Goal: Task Accomplishment & Management: Use online tool/utility

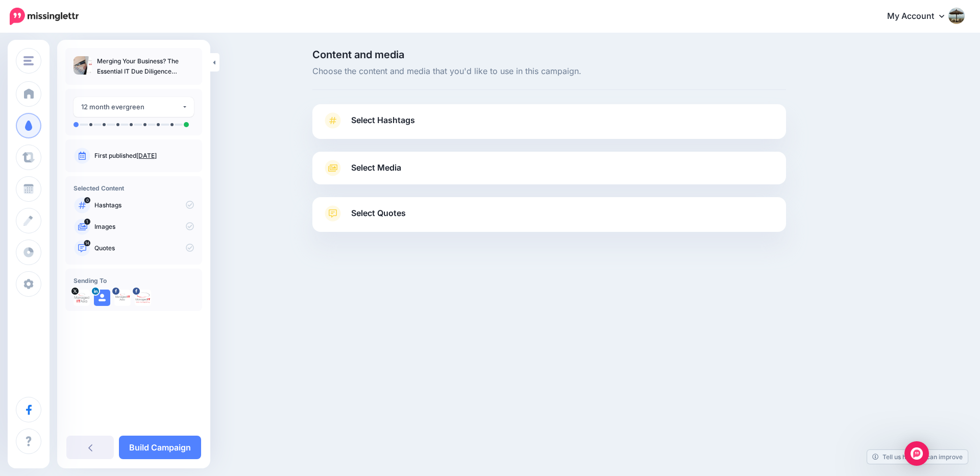
click at [514, 125] on link "Select Hashtags" at bounding box center [549, 125] width 453 height 27
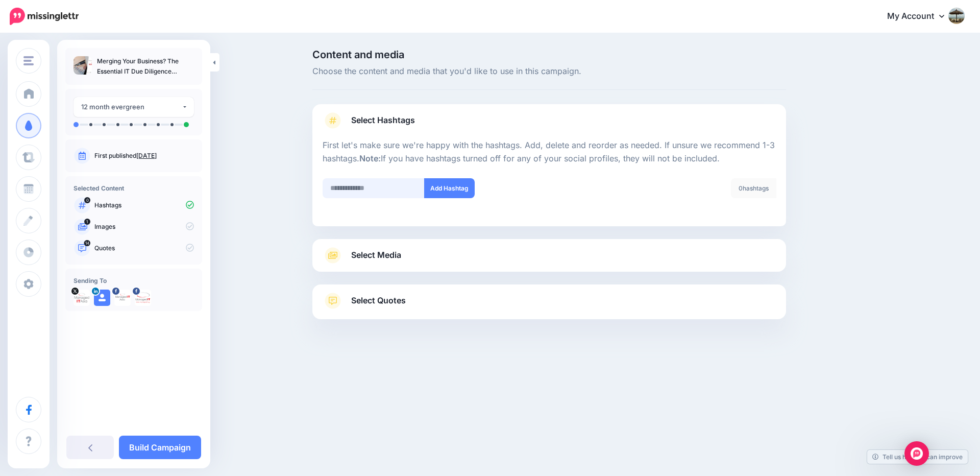
click at [379, 191] on input "text" at bounding box center [374, 188] width 102 height 20
type input "**********"
click at [453, 192] on button "Add Hashtag" at bounding box center [449, 188] width 51 height 20
click at [397, 192] on input "text" at bounding box center [374, 188] width 102 height 20
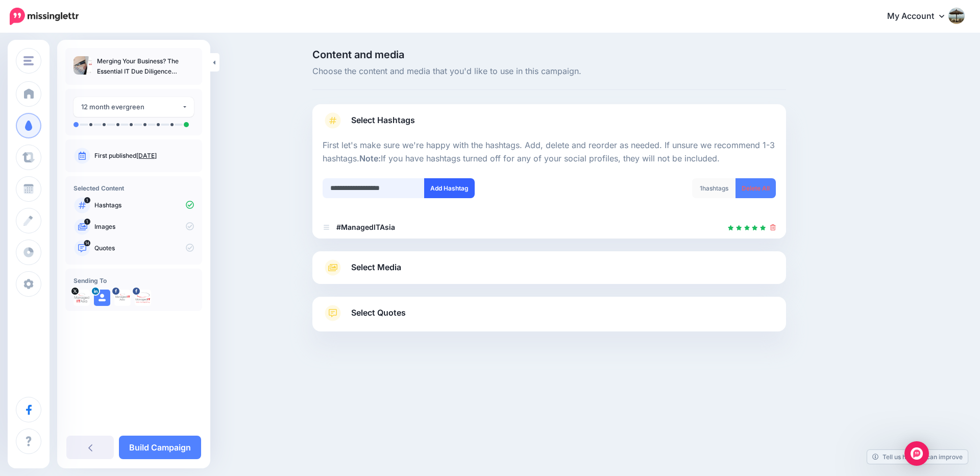
type input "**********"
click at [444, 191] on button "Add Hashtag" at bounding box center [449, 188] width 51 height 20
click at [367, 191] on input "text" at bounding box center [374, 188] width 102 height 20
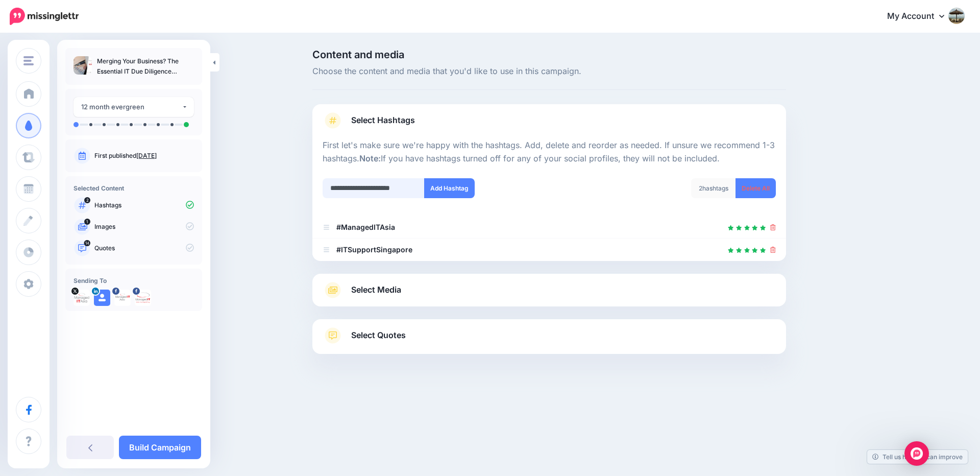
scroll to position [0, 12]
type input "**********"
click at [456, 186] on button "Add Hashtag" at bounding box center [449, 188] width 51 height 20
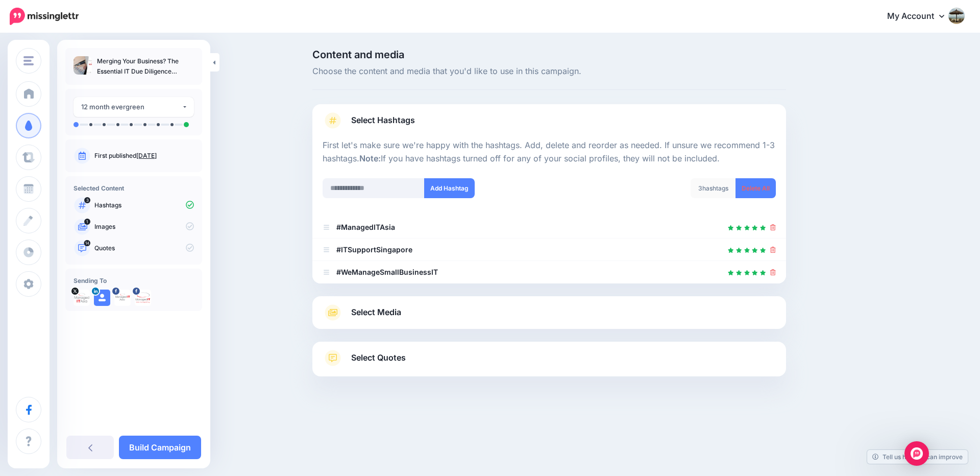
click at [700, 314] on link "Select Media" at bounding box center [549, 312] width 453 height 16
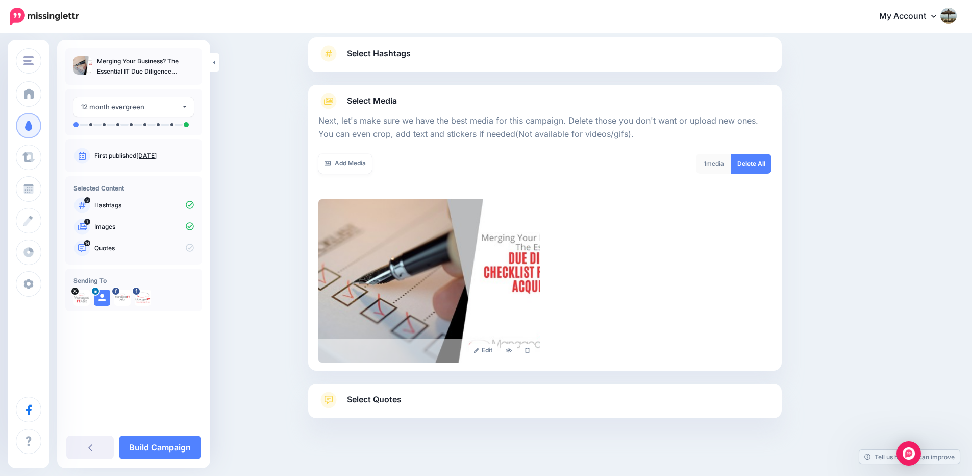
scroll to position [76, 0]
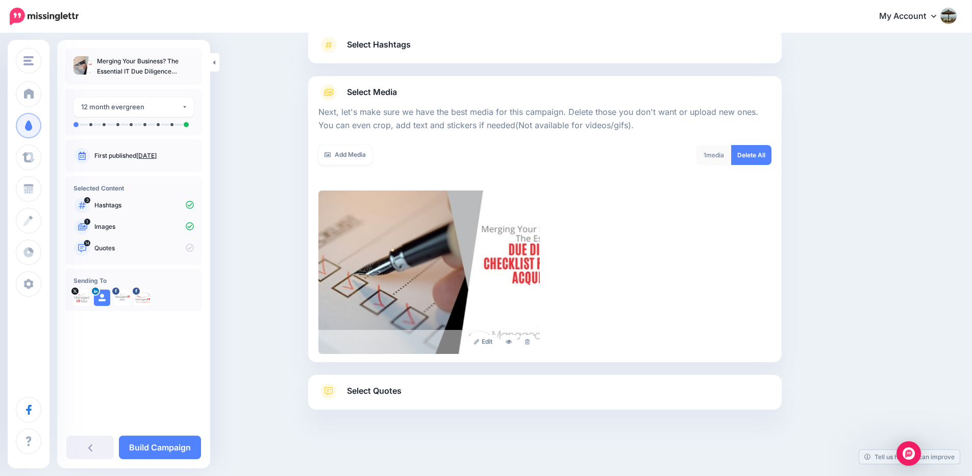
click at [452, 389] on link "Select Quotes" at bounding box center [544, 396] width 453 height 27
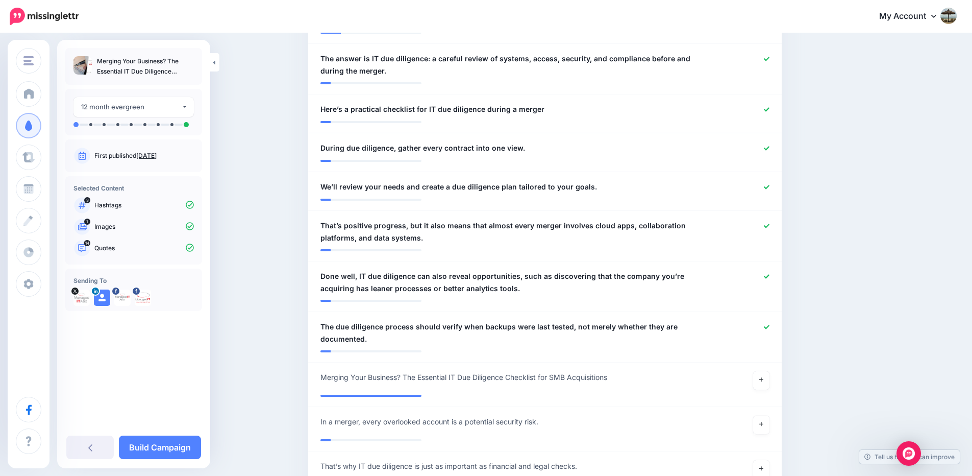
scroll to position [627, 0]
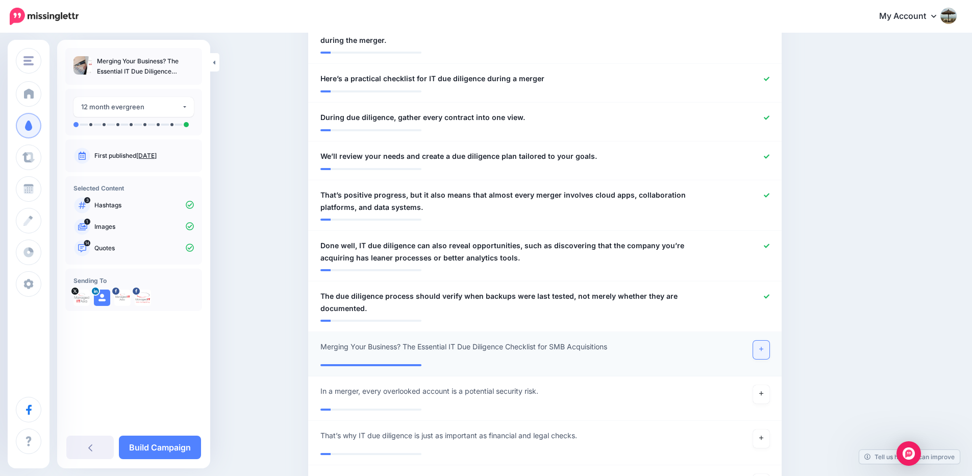
click at [763, 346] on icon at bounding box center [761, 349] width 4 height 6
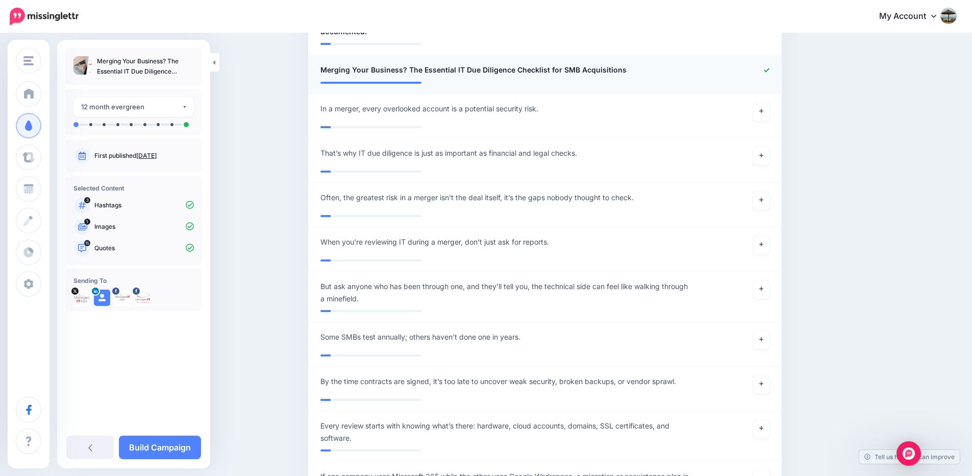
scroll to position [933, 0]
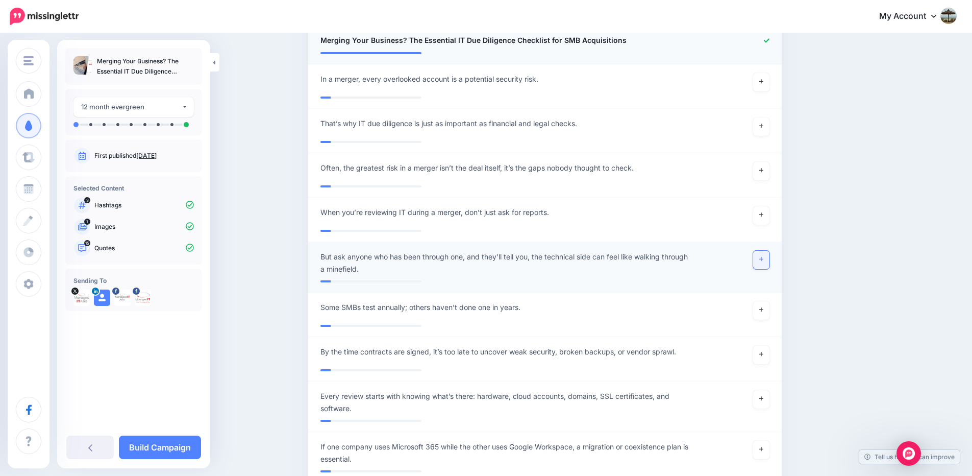
click at [763, 256] on icon at bounding box center [761, 259] width 4 height 6
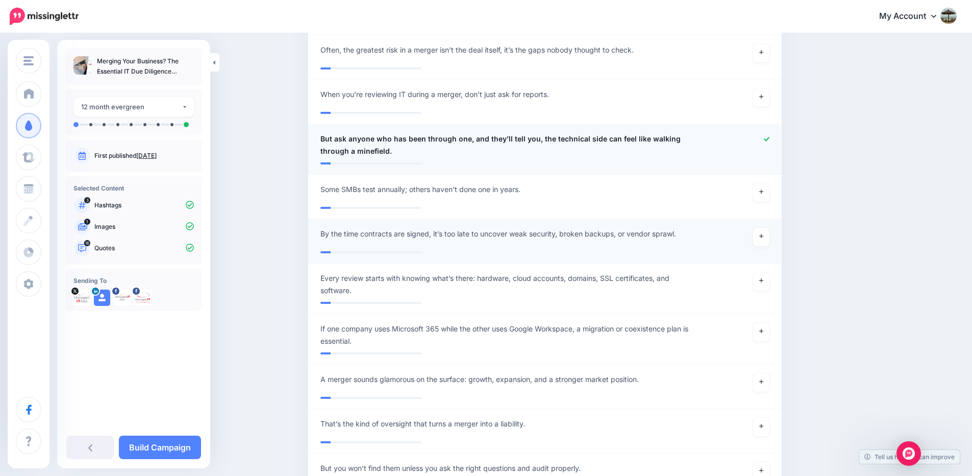
scroll to position [1055, 0]
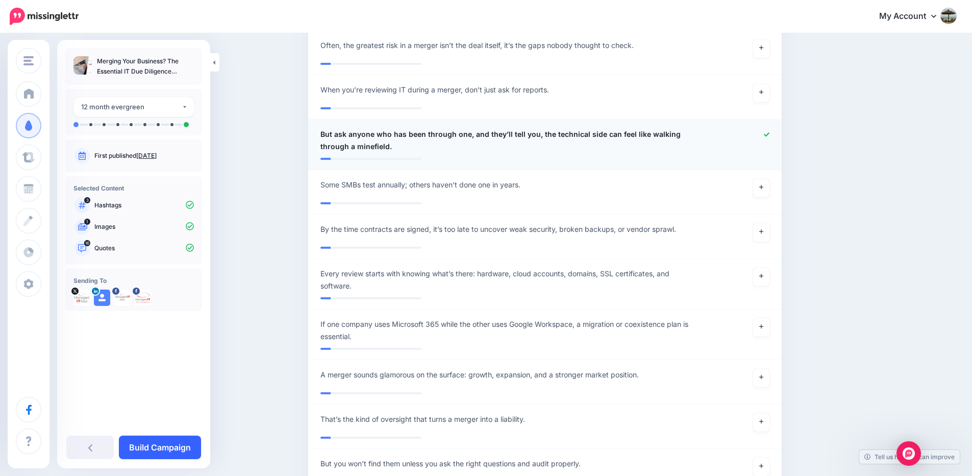
click at [181, 440] on link "Build Campaign" at bounding box center [160, 446] width 82 height 23
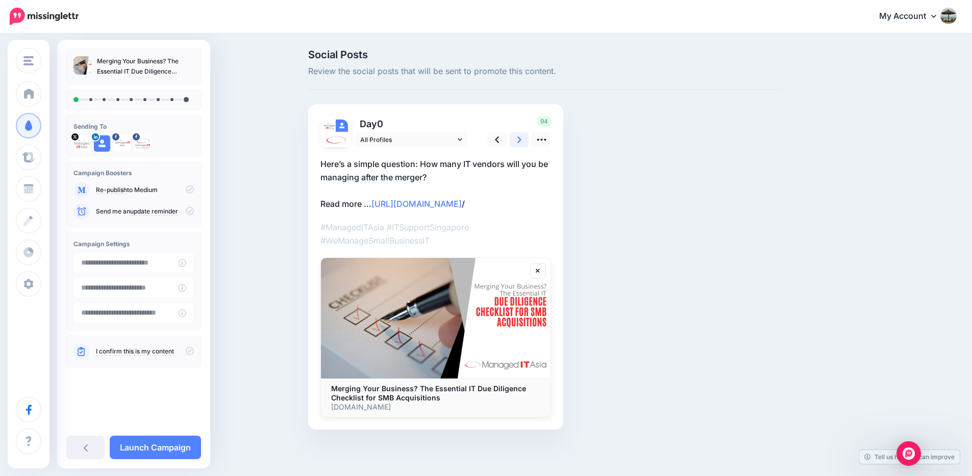
click at [522, 140] on icon at bounding box center [520, 139] width 4 height 11
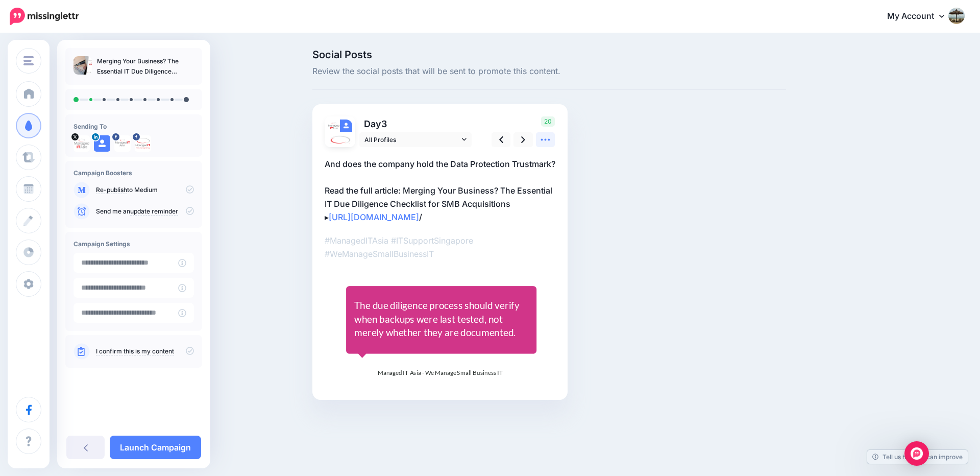
click at [551, 143] on icon at bounding box center [545, 139] width 11 height 11
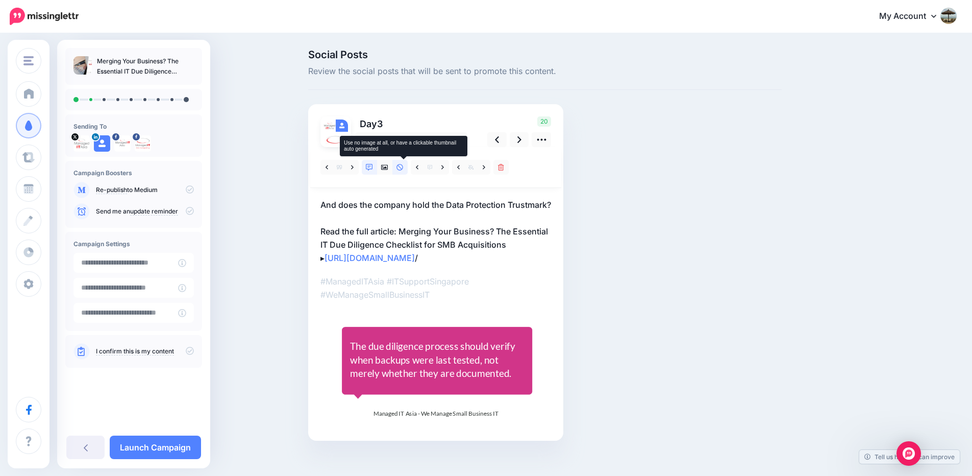
click at [404, 168] on icon at bounding box center [400, 167] width 7 height 7
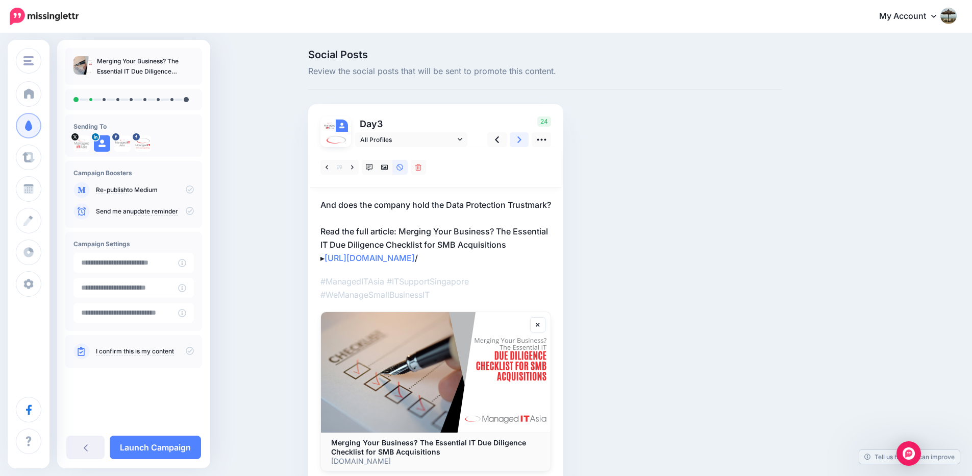
click at [522, 138] on icon at bounding box center [520, 139] width 4 height 11
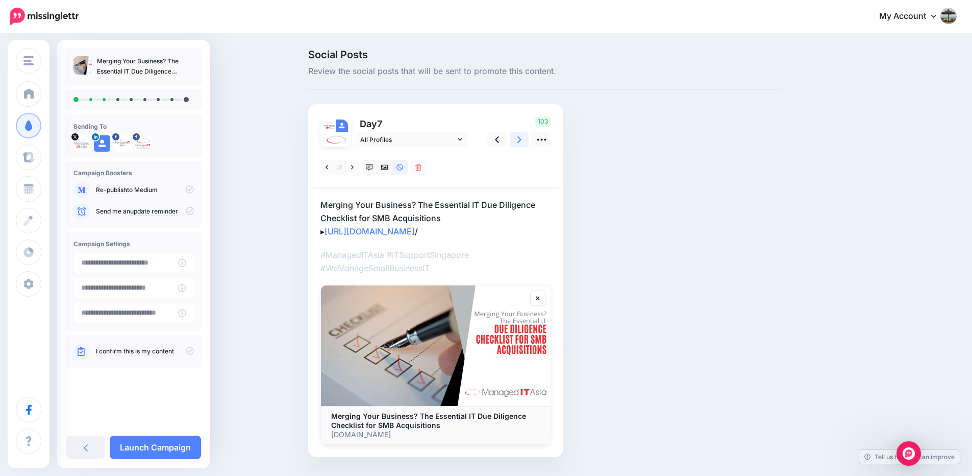
click at [522, 138] on icon at bounding box center [520, 139] width 4 height 11
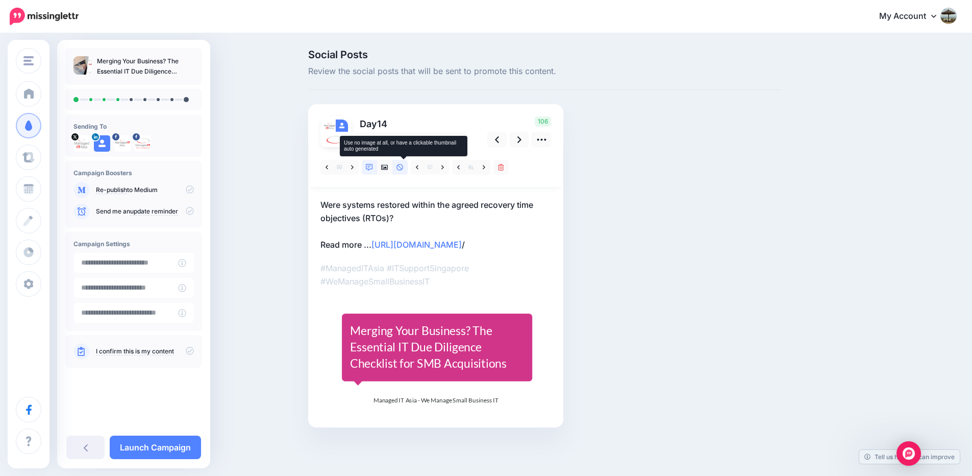
click at [402, 167] on icon at bounding box center [400, 167] width 7 height 7
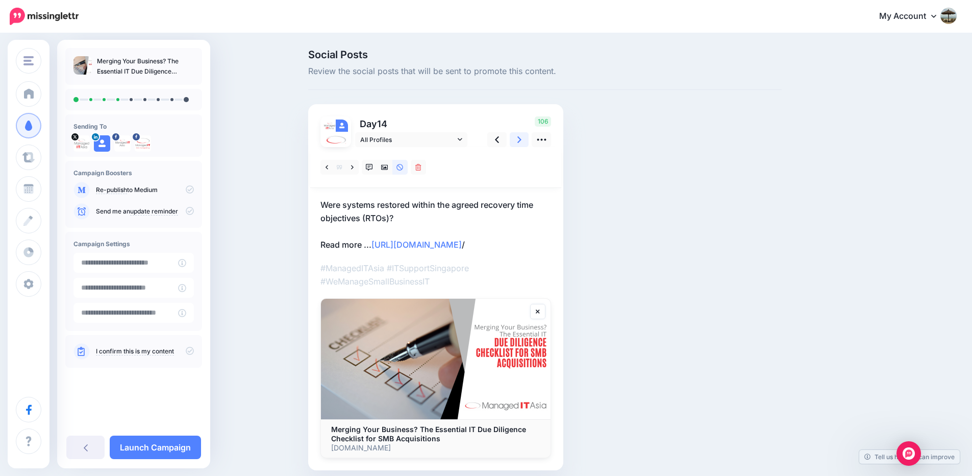
click at [522, 139] on icon at bounding box center [520, 139] width 4 height 11
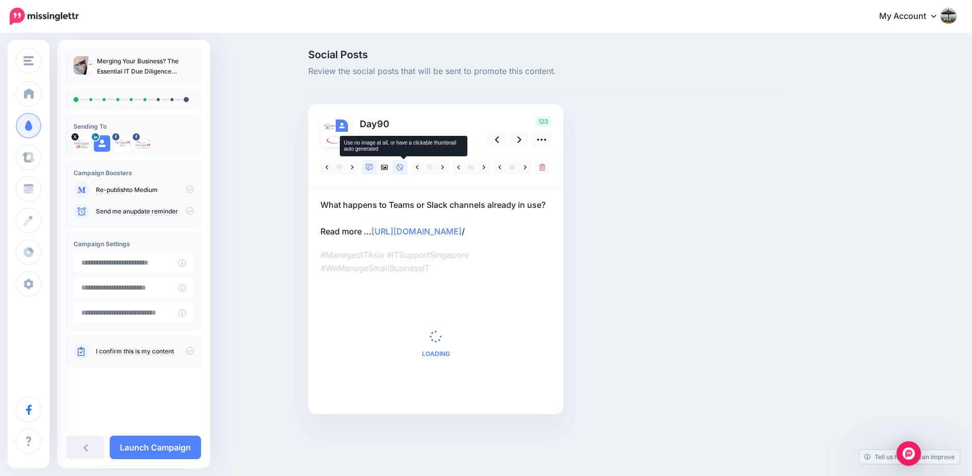
click at [403, 167] on icon at bounding box center [400, 167] width 7 height 7
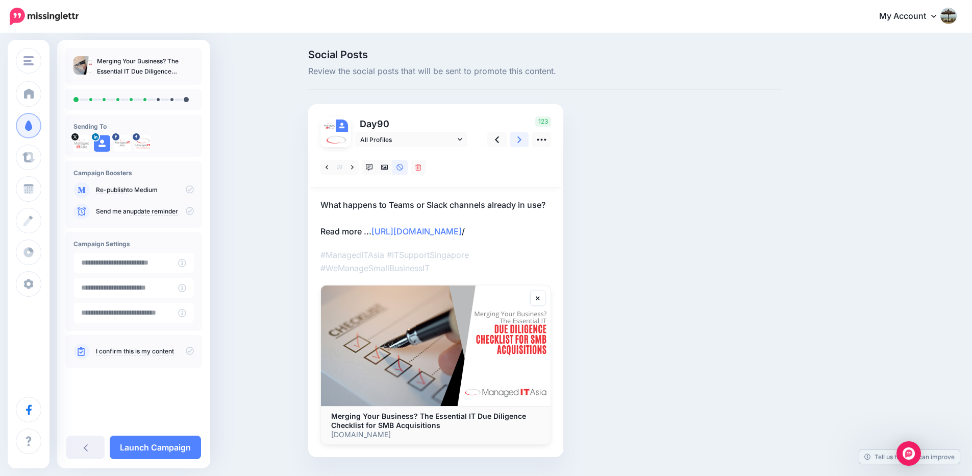
click at [522, 140] on icon at bounding box center [520, 139] width 4 height 11
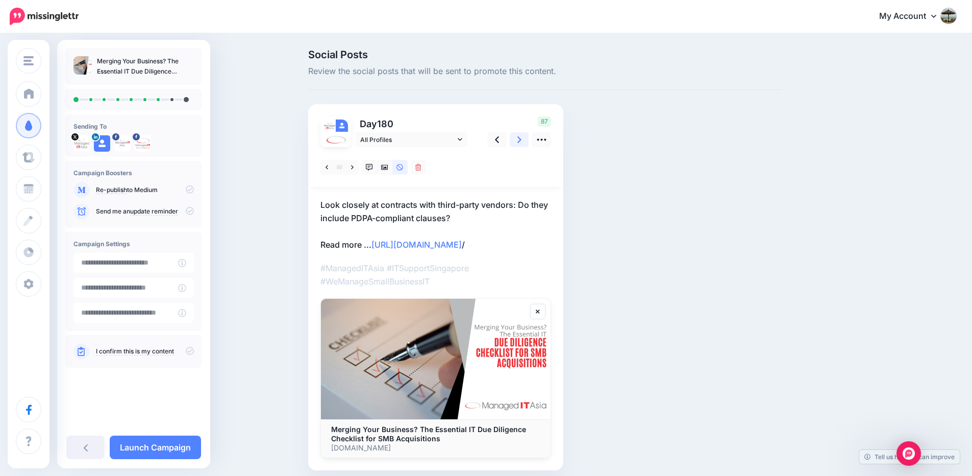
click at [522, 140] on icon at bounding box center [520, 139] width 4 height 11
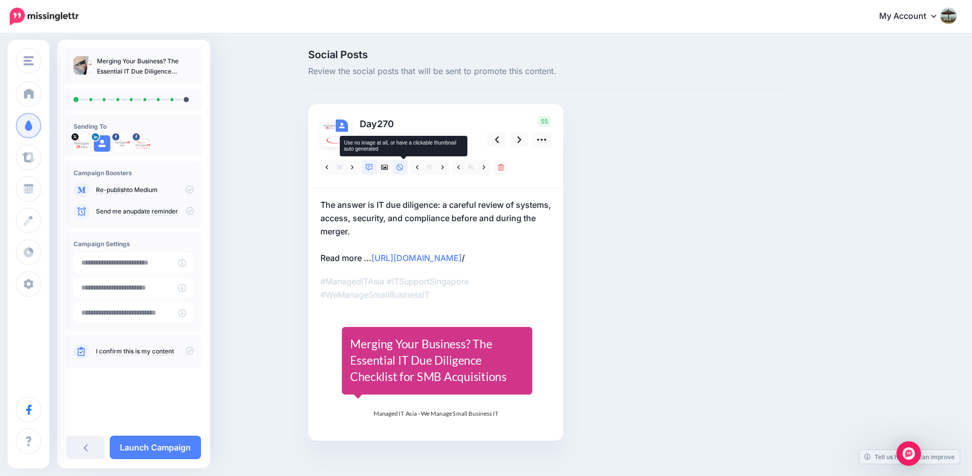
click at [402, 168] on icon at bounding box center [400, 167] width 7 height 7
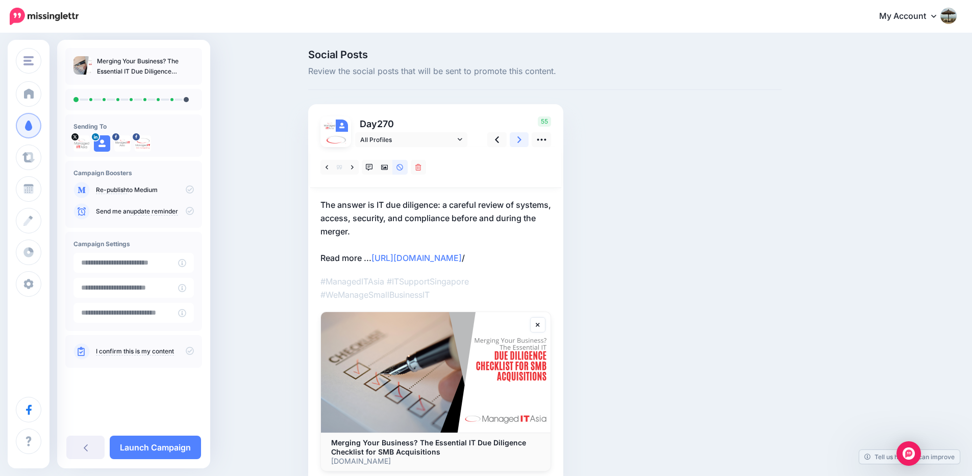
click at [522, 138] on icon at bounding box center [520, 139] width 4 height 7
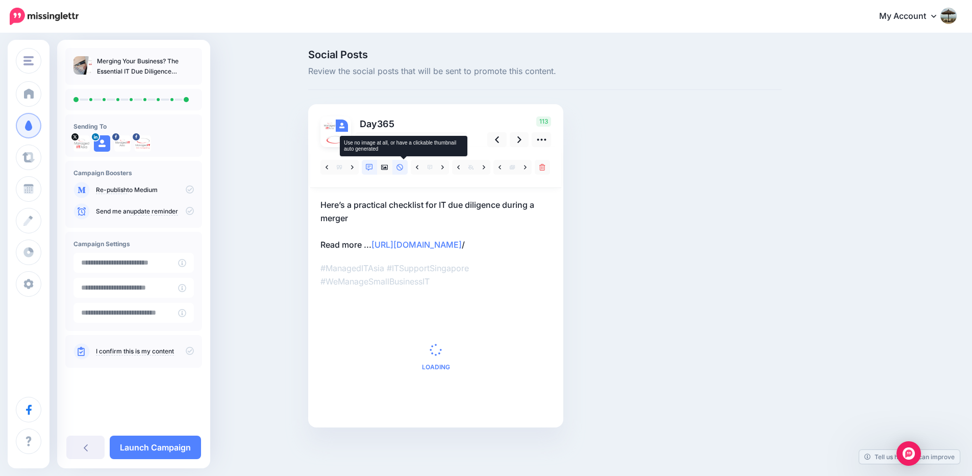
click at [404, 167] on icon at bounding box center [400, 167] width 7 height 7
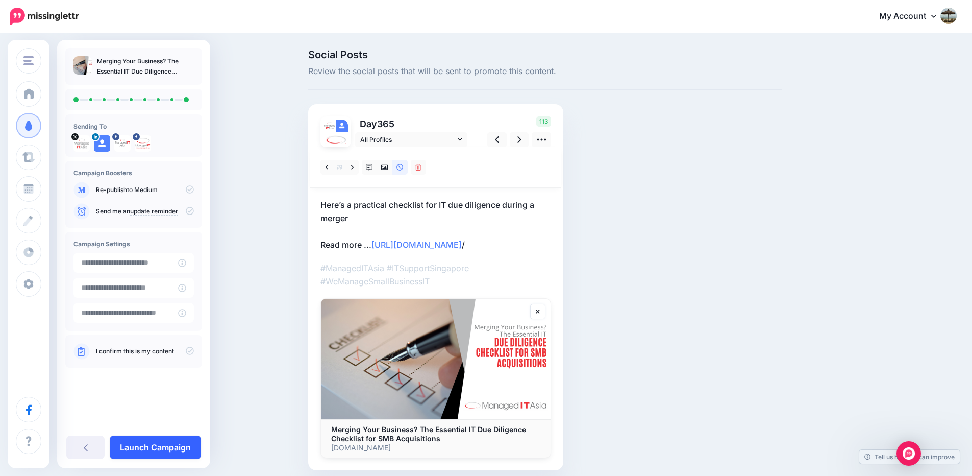
click at [169, 445] on link "Launch Campaign" at bounding box center [155, 446] width 91 height 23
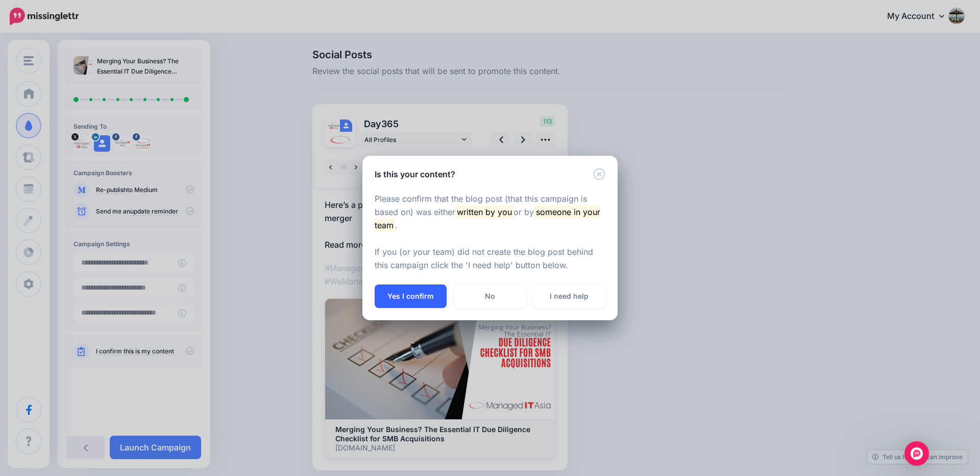
click at [415, 296] on button "Yes I confirm" at bounding box center [411, 295] width 72 height 23
